Goal: Transaction & Acquisition: Purchase product/service

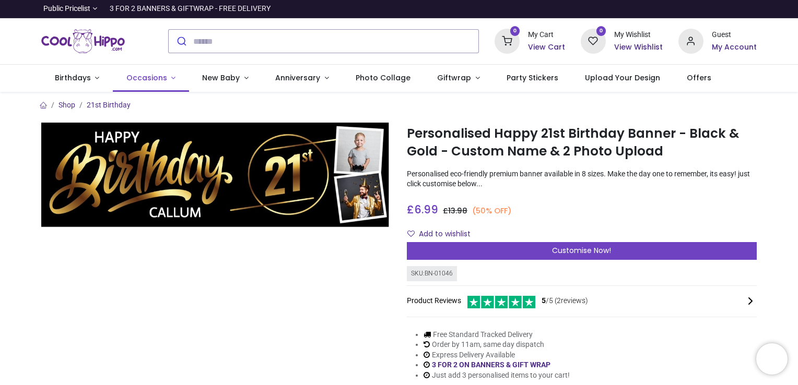
click at [150, 76] on span "Occasions" at bounding box center [146, 78] width 41 height 10
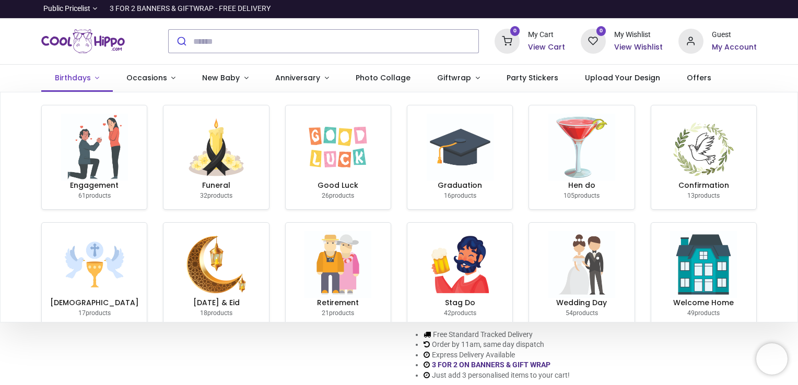
click at [88, 78] on span "Birthdays" at bounding box center [73, 78] width 36 height 10
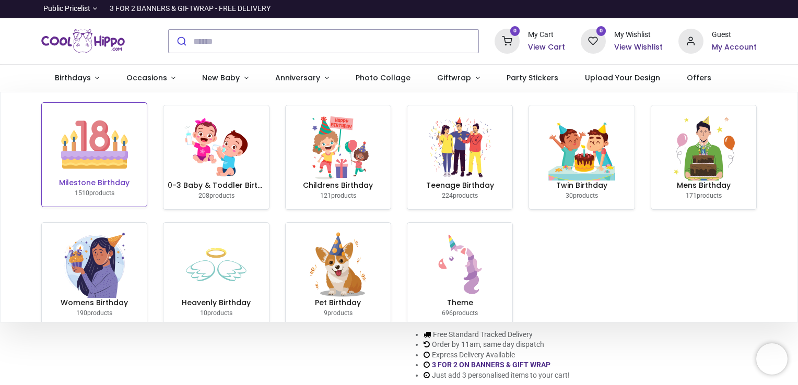
click at [89, 151] on img at bounding box center [94, 144] width 67 height 67
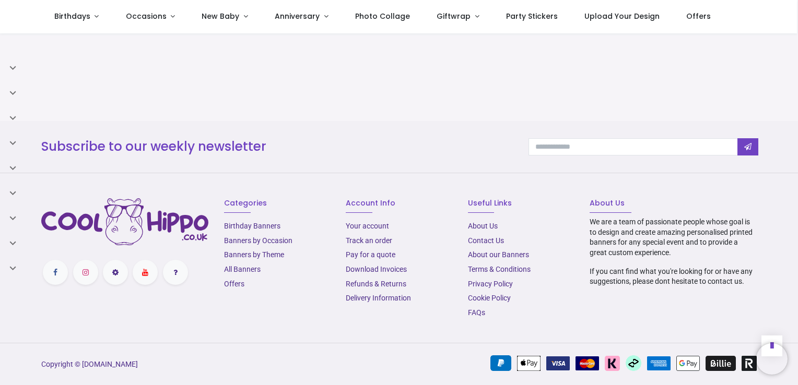
scroll to position [777, 0]
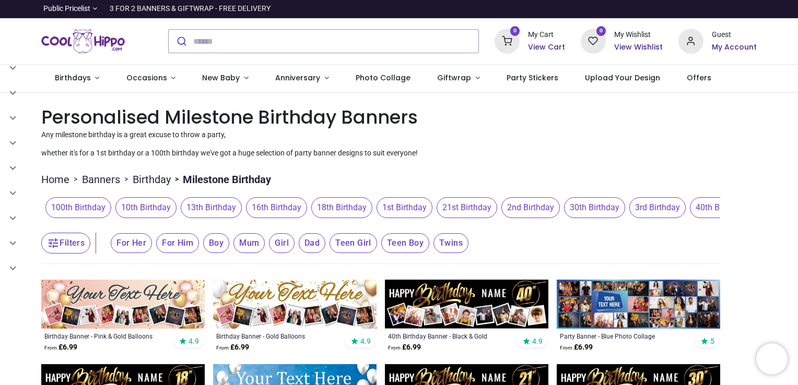
click at [443, 204] on span "21st Birthday" at bounding box center [467, 207] width 61 height 21
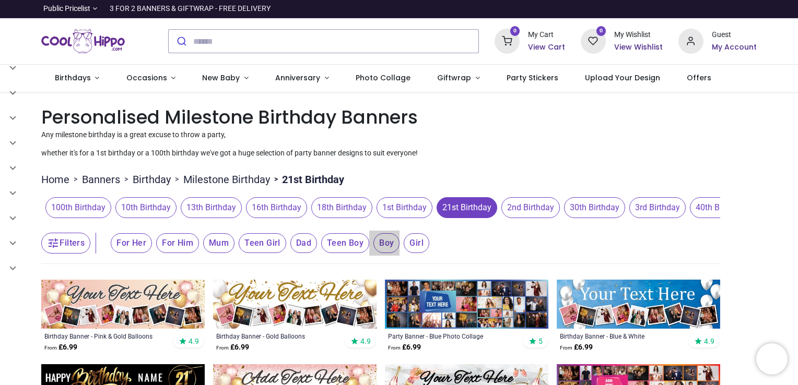
click at [152, 246] on span "Boy" at bounding box center [131, 243] width 41 height 20
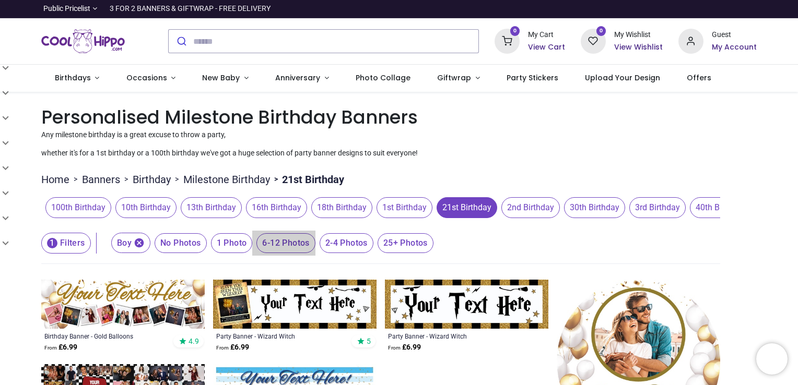
click at [207, 241] on span "6-12 Photos" at bounding box center [181, 243] width 52 height 20
